Goal: Transaction & Acquisition: Purchase product/service

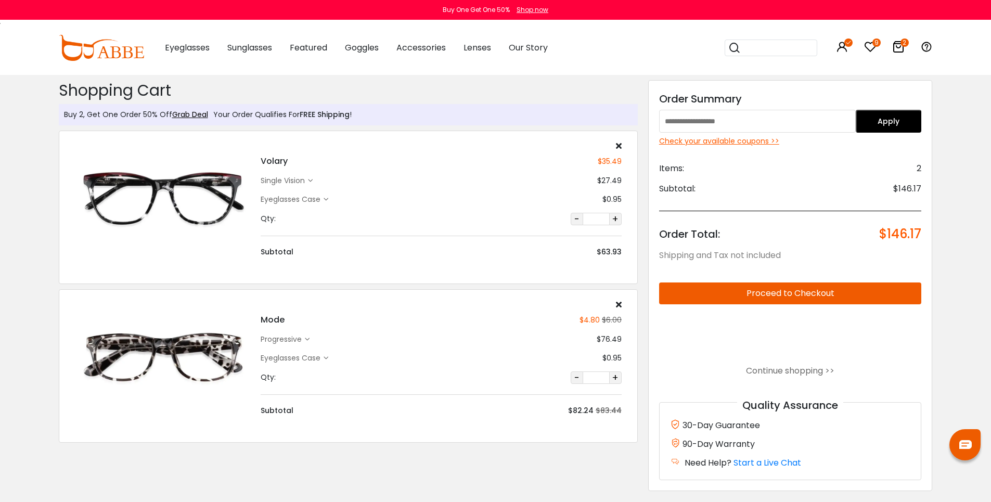
click at [773, 148] on div "Discount Code: Order Summary Apply Check your available coupons >> Items: 2 Sub…" at bounding box center [790, 285] width 284 height 411
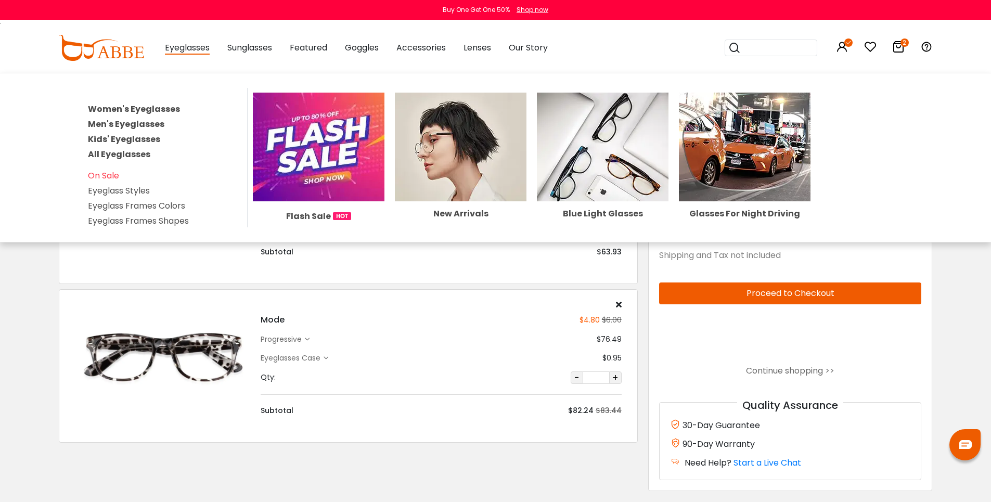
click at [145, 158] on link "All Eyeglasses" at bounding box center [119, 154] width 62 height 12
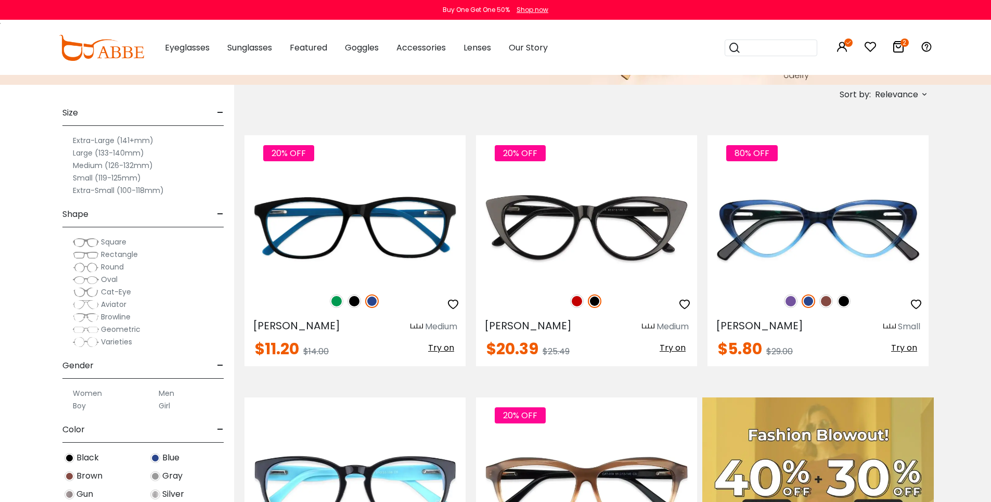
click at [890, 93] on span "Relevance" at bounding box center [896, 94] width 43 height 19
click at [883, 128] on label "New Arrivals" at bounding box center [873, 124] width 50 height 12
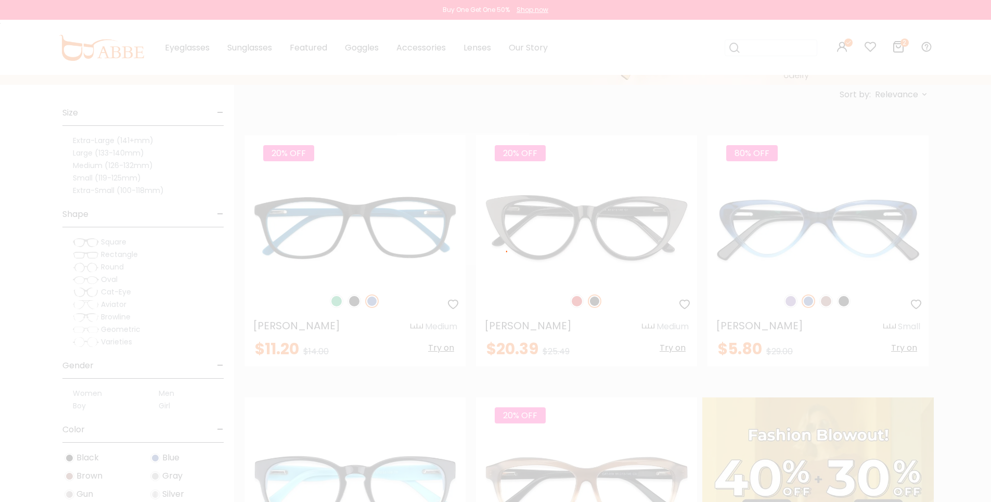
scroll to position [105, 0]
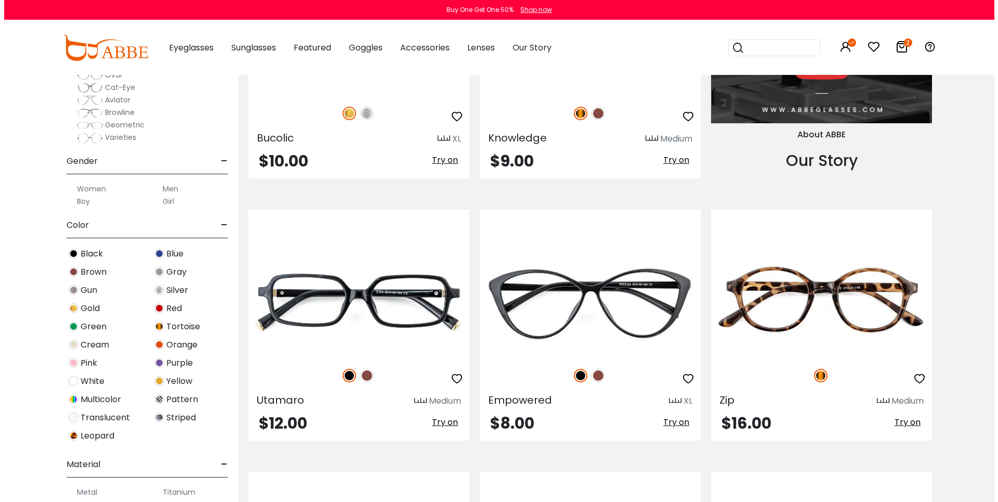
scroll to position [1179, 0]
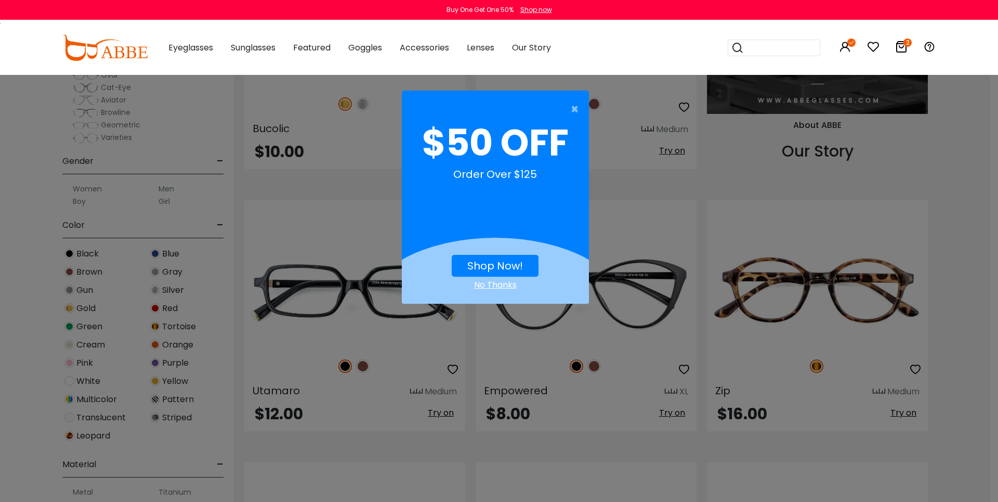
click at [495, 265] on link "Shop Now!" at bounding box center [496, 265] width 56 height 15
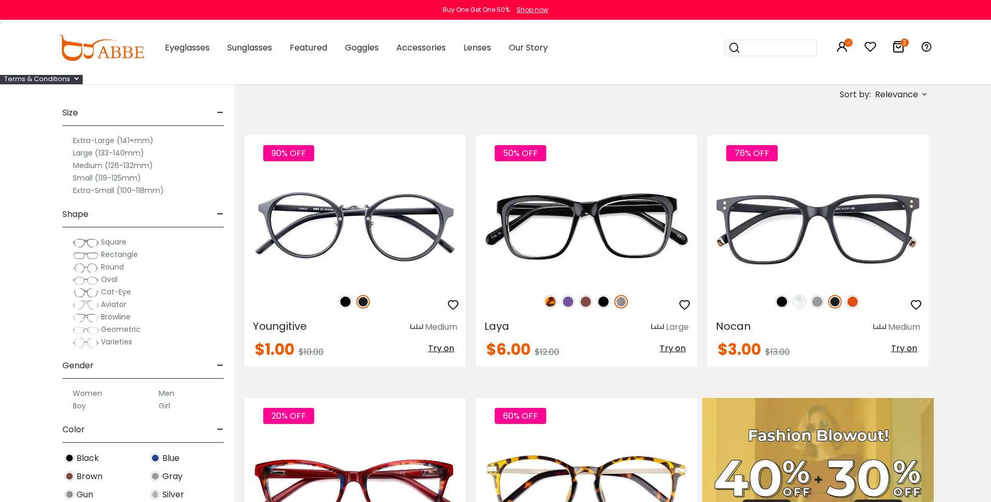
click at [886, 86] on span "Relevance" at bounding box center [896, 94] width 43 height 19
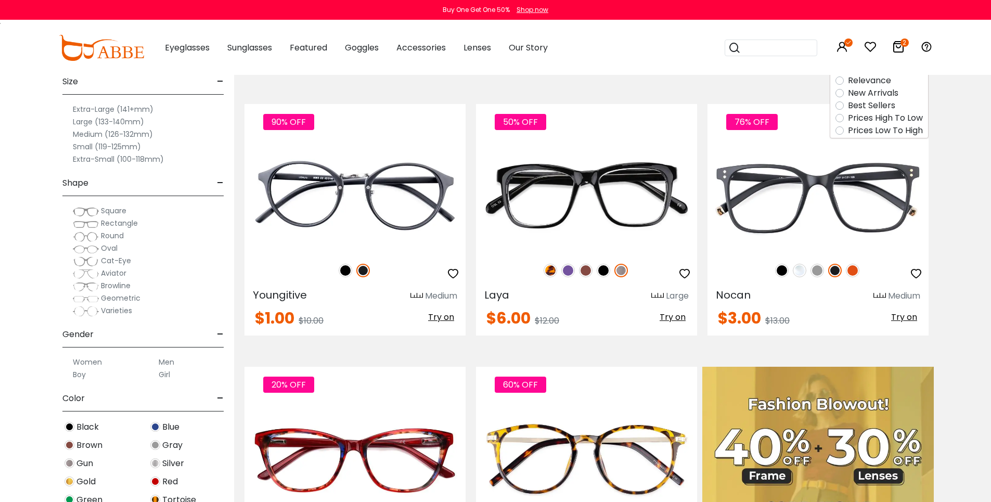
scroll to position [277, 0]
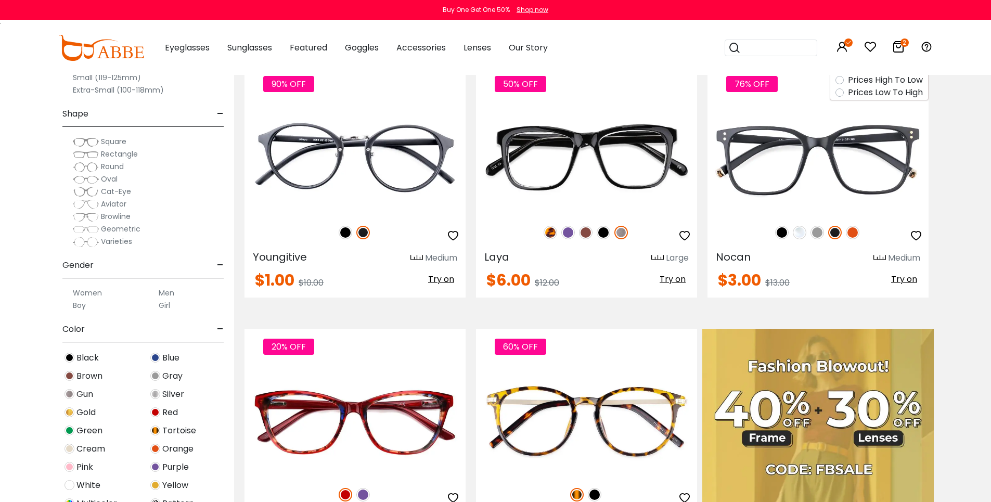
click at [26, 304] on div "Size - Extra-Large (141+mm) Large (133-140mm) Medium (126-132mm) Small (119-125…" at bounding box center [117, 242] width 234 height 517
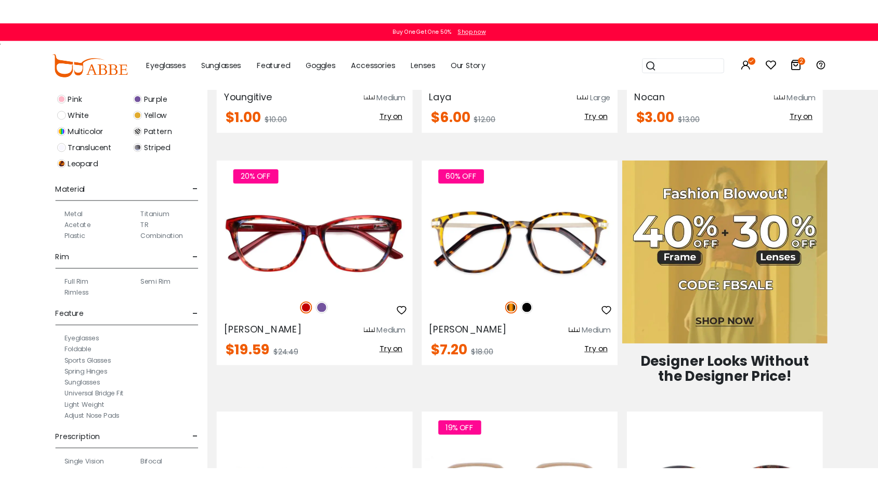
scroll to position [427, 0]
